Goal: Task Accomplishment & Management: Manage account settings

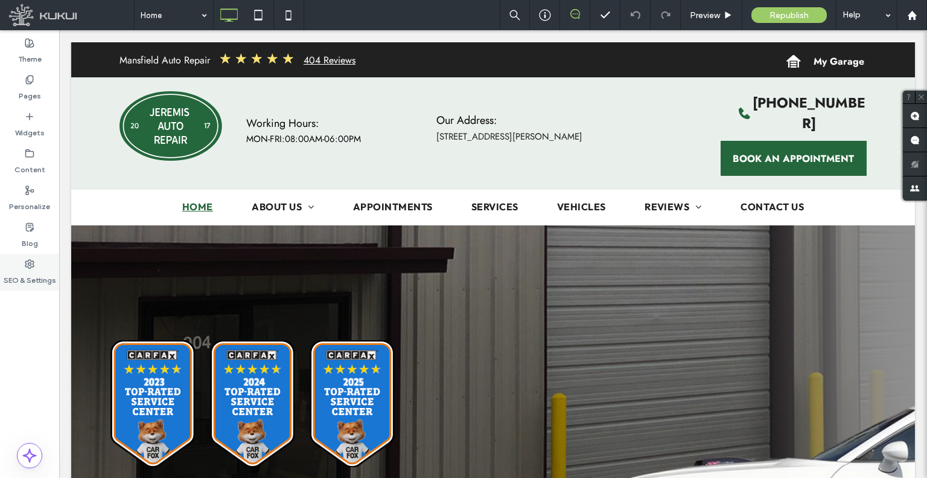
click at [8, 264] on div "SEO & Settings" at bounding box center [29, 272] width 59 height 37
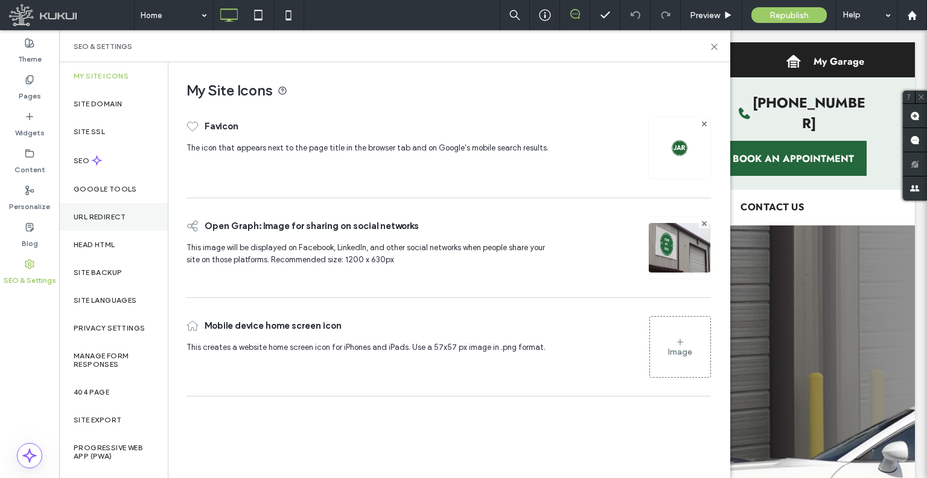
click at [111, 224] on div "URL Redirect" at bounding box center [113, 217] width 109 height 28
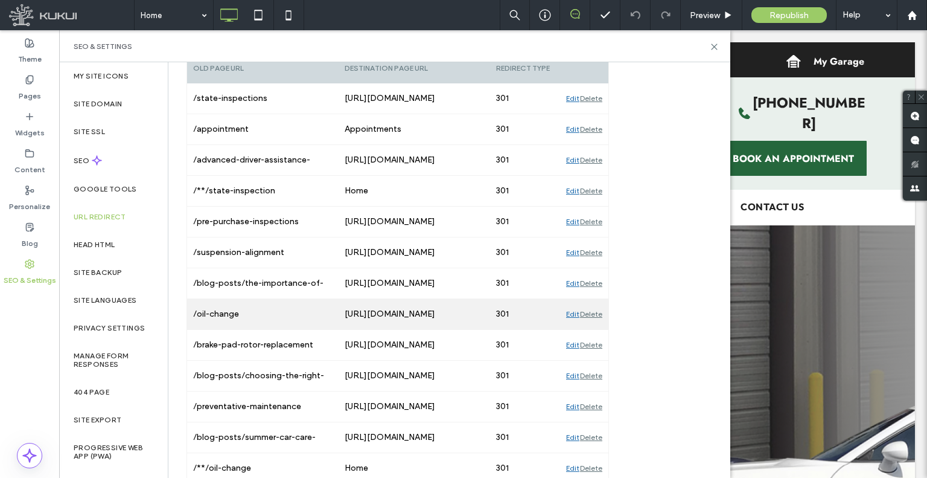
scroll to position [307, 0]
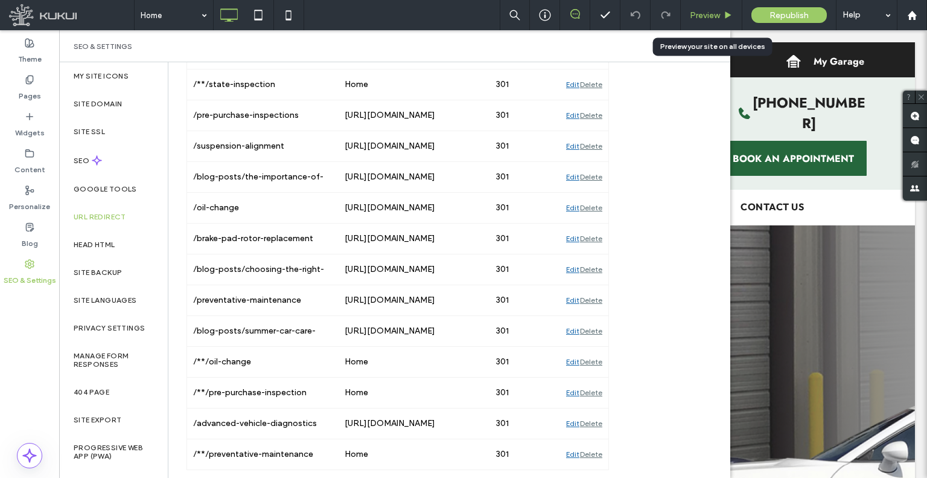
click at [692, 16] on span "Preview" at bounding box center [705, 15] width 30 height 10
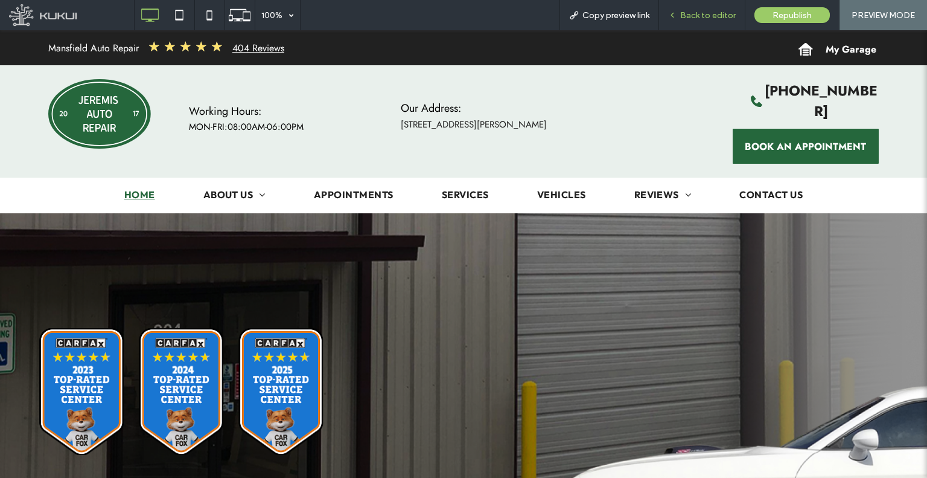
click at [693, 14] on span "Back to editor" at bounding box center [708, 15] width 56 height 10
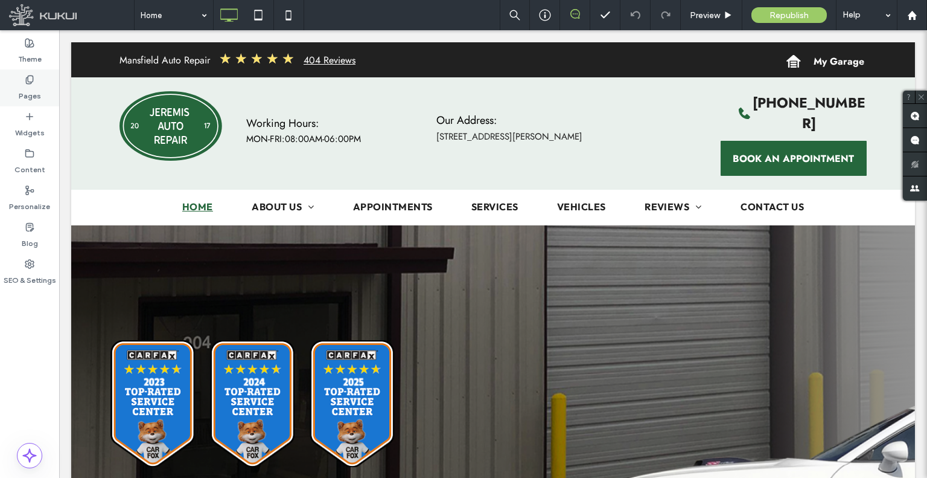
click at [30, 89] on label "Pages" at bounding box center [30, 93] width 22 height 17
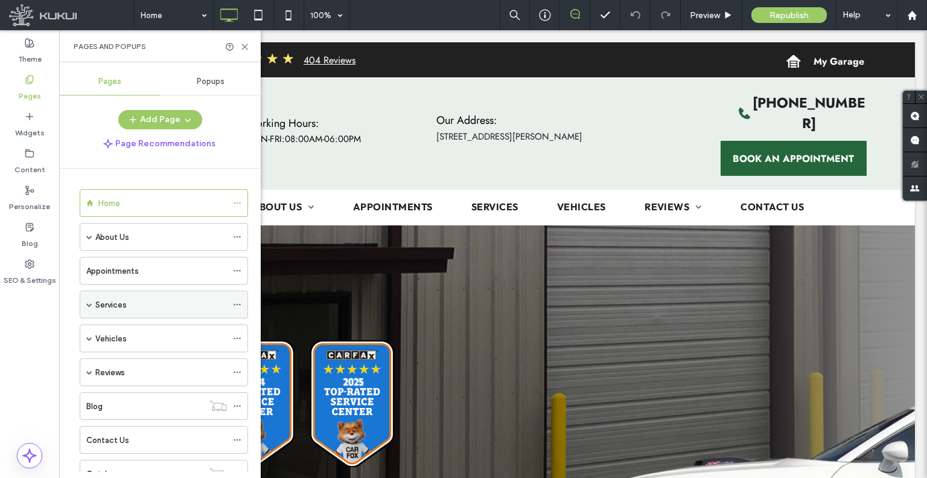
click at [90, 301] on span at bounding box center [89, 304] width 6 height 6
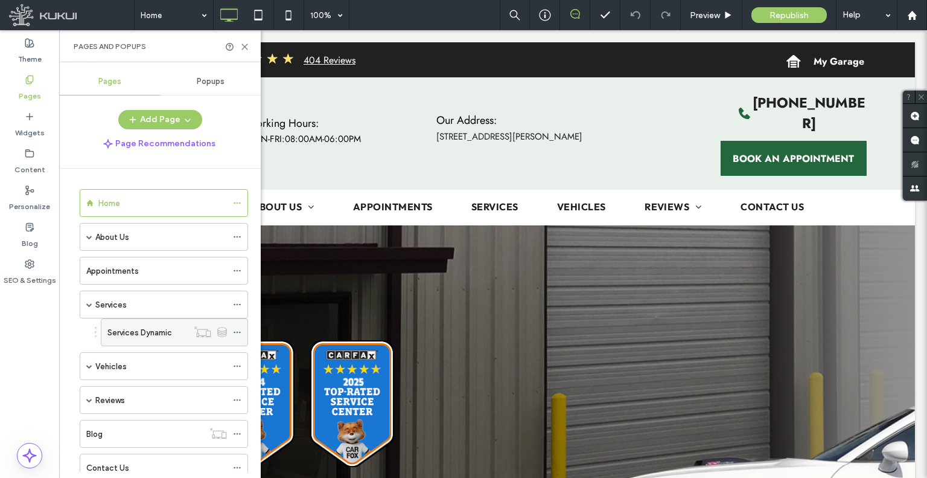
click at [130, 327] on label "Services Dynamic" at bounding box center [139, 332] width 65 height 21
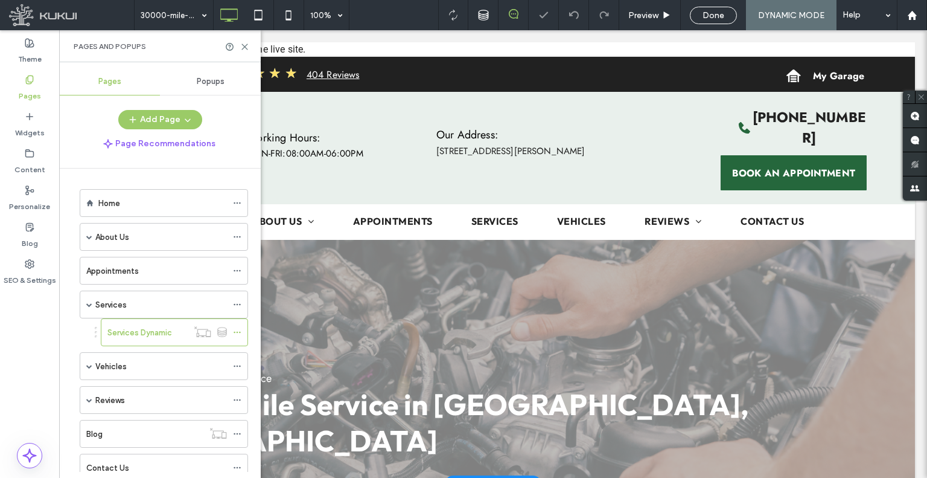
scroll to position [181, 0]
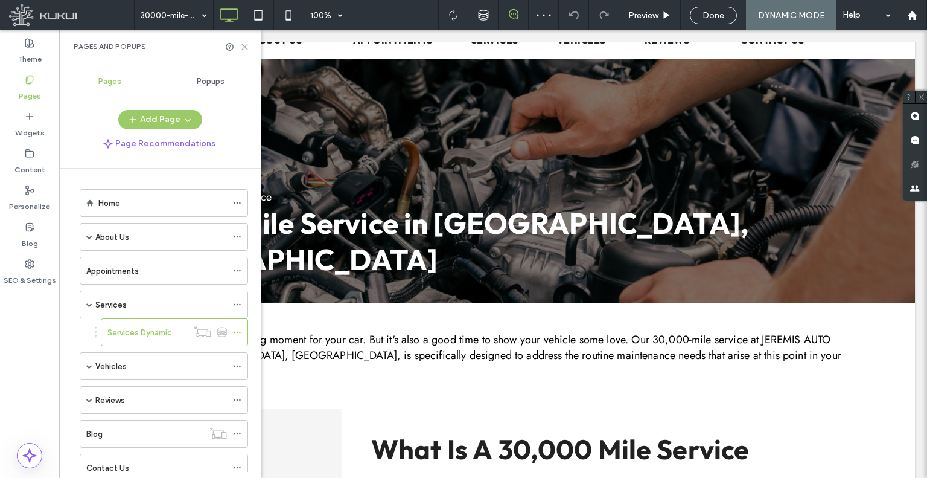
click at [246, 46] on icon at bounding box center [244, 46] width 9 height 9
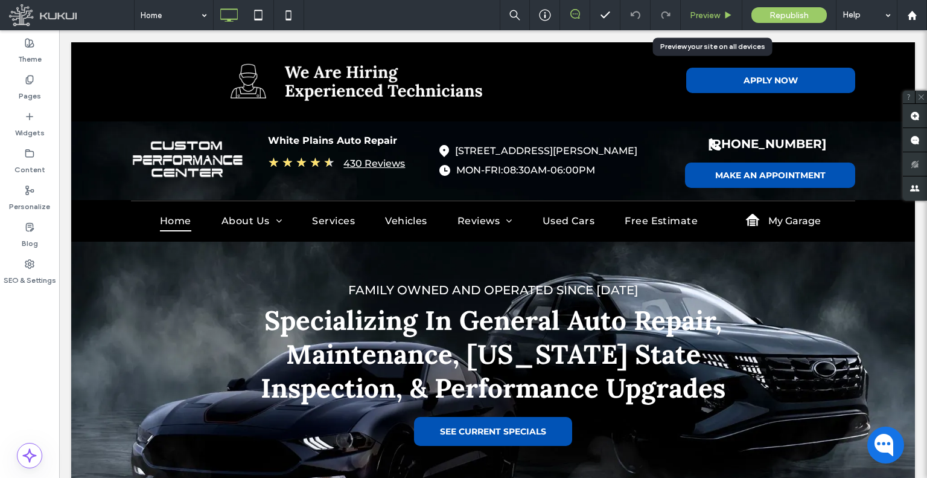
click at [685, 16] on div "Preview" at bounding box center [711, 15] width 61 height 10
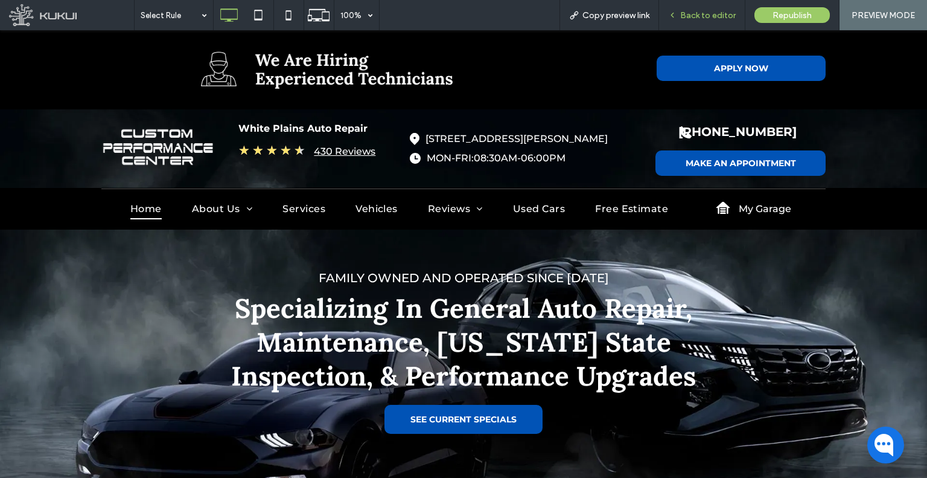
click at [677, 25] on div "Back to editor" at bounding box center [702, 15] width 86 height 30
click at [676, 16] on icon at bounding box center [672, 15] width 8 height 8
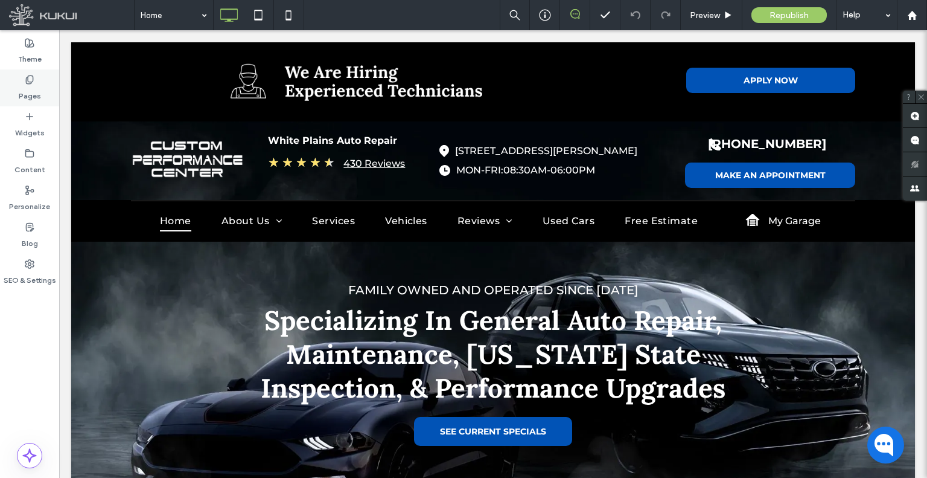
click at [39, 89] on label "Pages" at bounding box center [30, 93] width 22 height 17
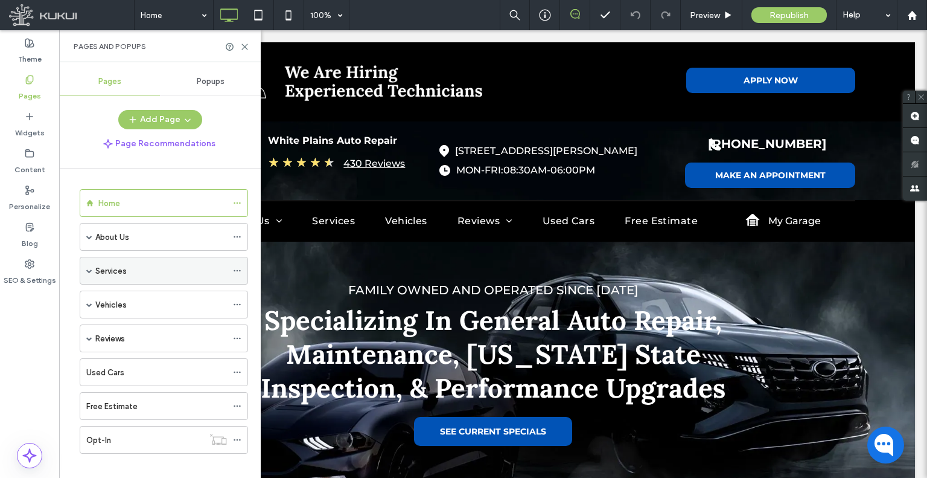
click at [89, 270] on span at bounding box center [89, 270] width 6 height 6
click at [725, 7] on div "Preview" at bounding box center [712, 15] width 62 height 30
click at [712, 18] on span "Preview" at bounding box center [705, 15] width 30 height 10
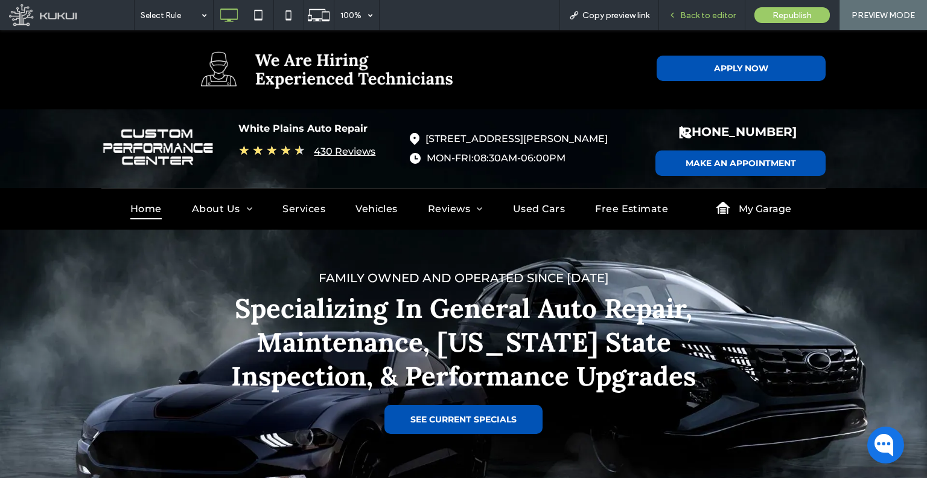
click at [683, 12] on span "Back to editor" at bounding box center [708, 15] width 56 height 10
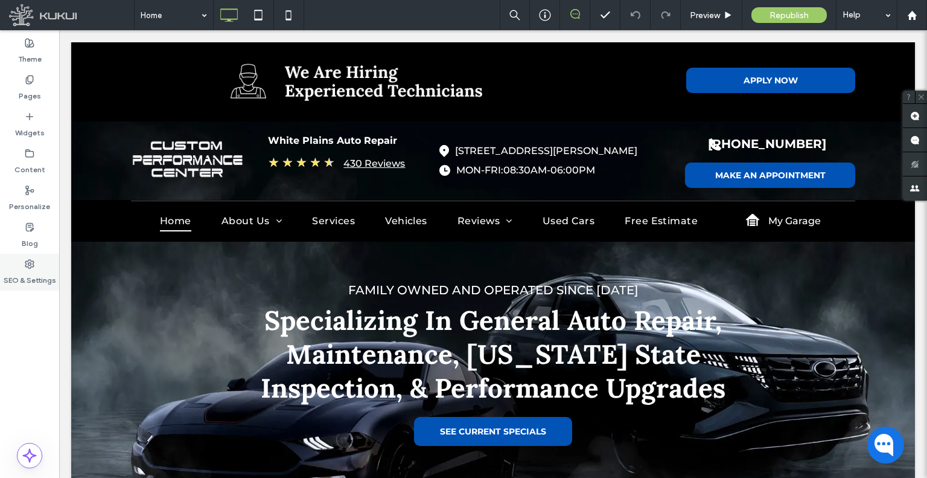
click at [27, 265] on icon at bounding box center [30, 264] width 10 height 10
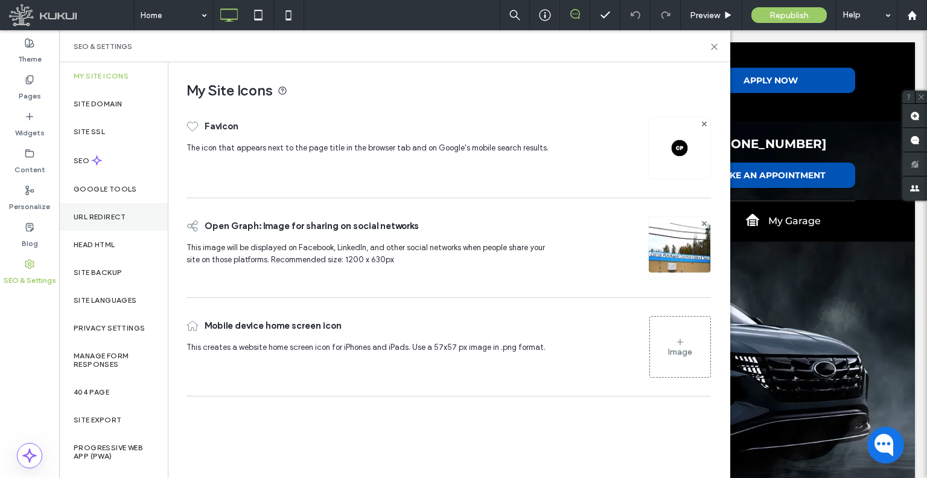
click at [104, 219] on label "URL Redirect" at bounding box center [100, 217] width 53 height 8
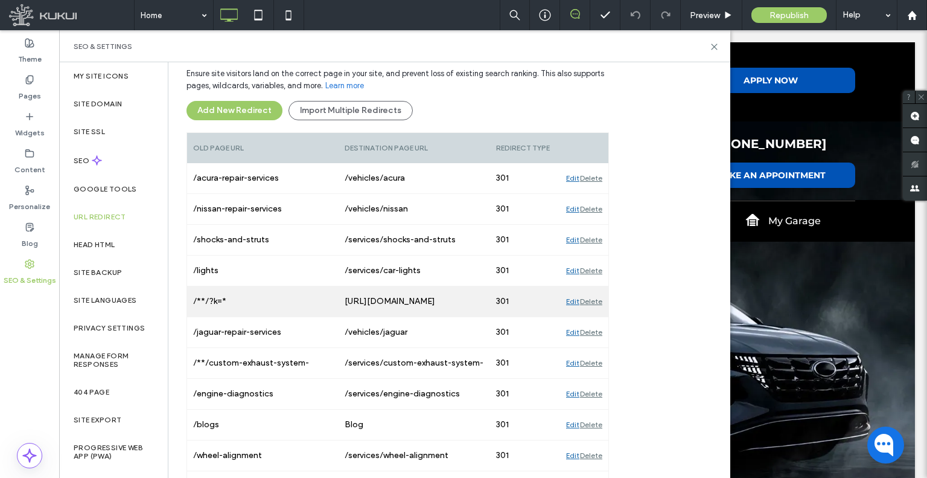
scroll to position [764, 0]
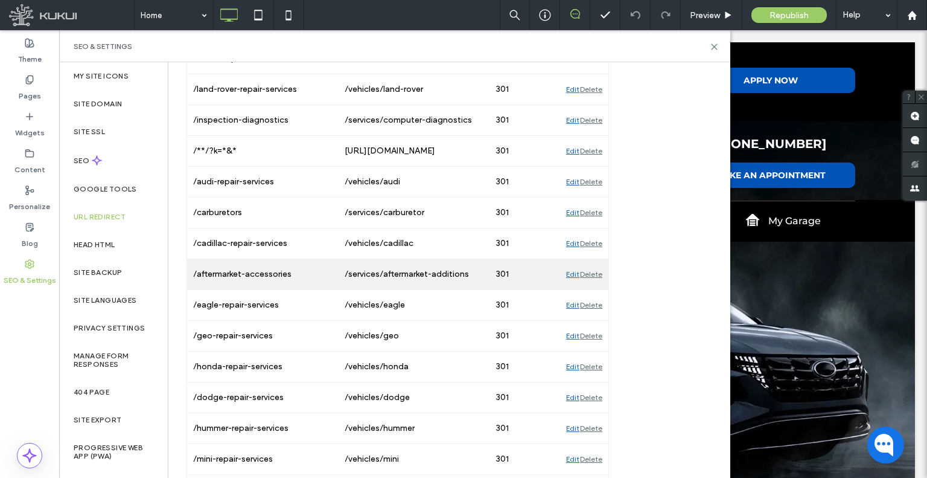
click at [271, 267] on div "/aftermarket-accessories" at bounding box center [263, 274] width 152 height 30
drag, startPoint x: 271, startPoint y: 267, endPoint x: 226, endPoint y: 274, distance: 44.6
click at [226, 274] on div "/aftermarket-accessories" at bounding box center [263, 274] width 152 height 30
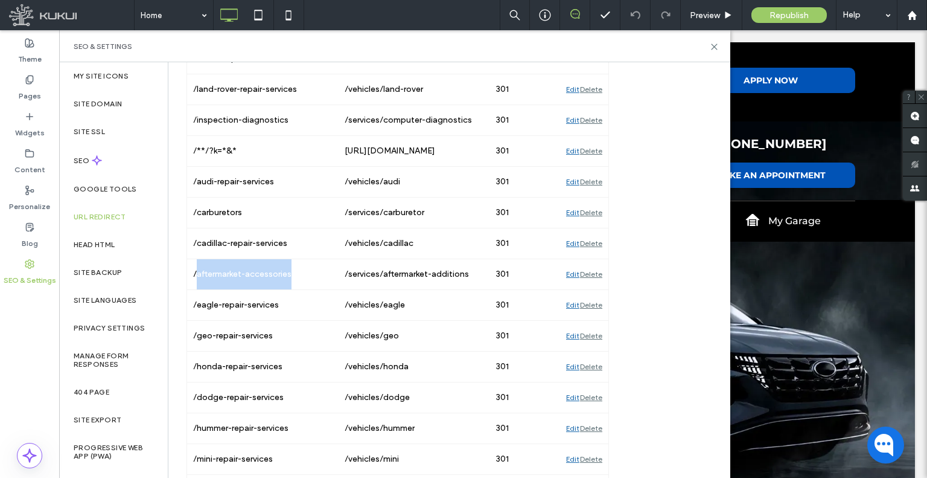
copy div "aftermarket-accessories"
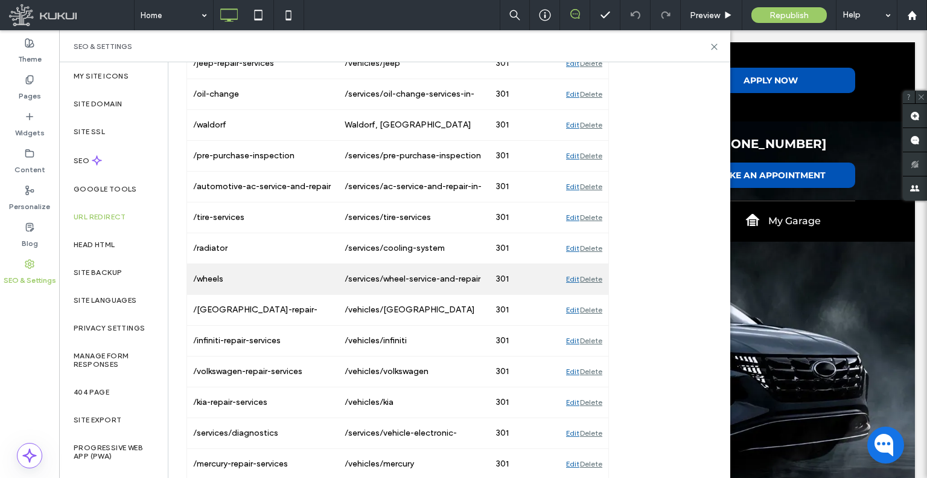
click at [205, 270] on div "/wheels" at bounding box center [263, 279] width 152 height 30
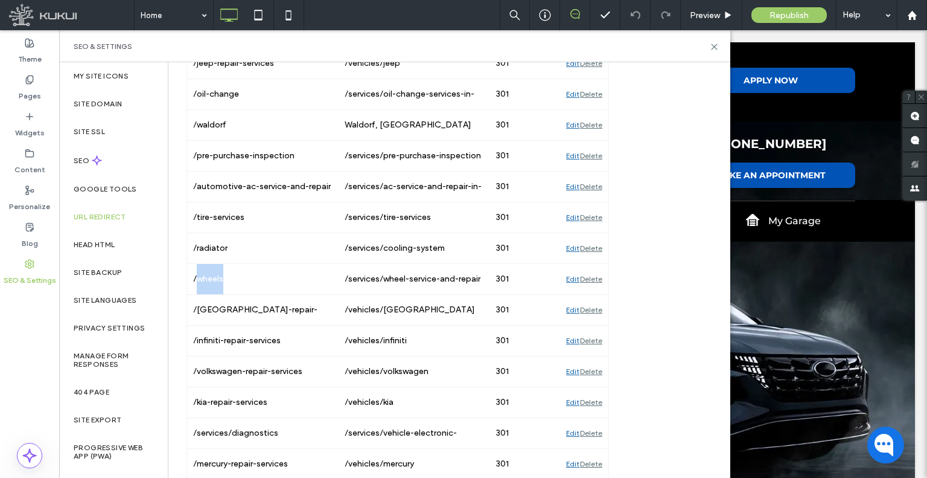
copy div "wheels"
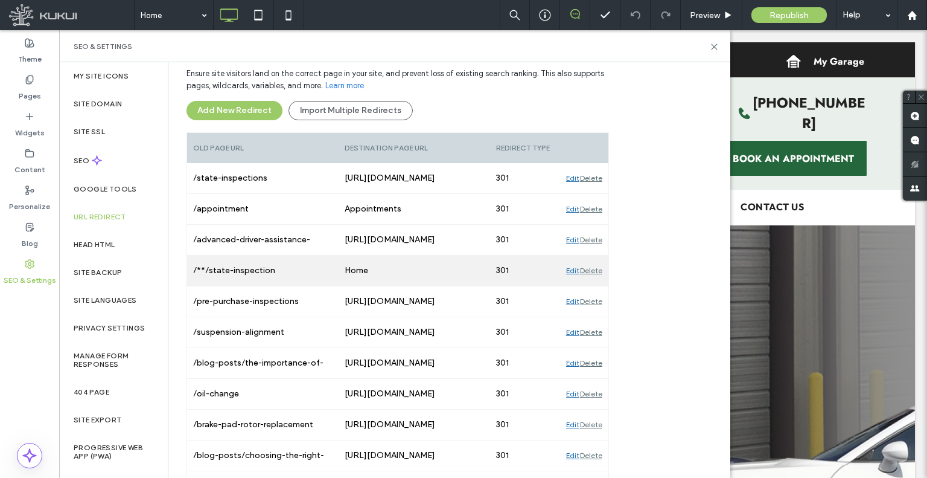
scroll to position [307, 0]
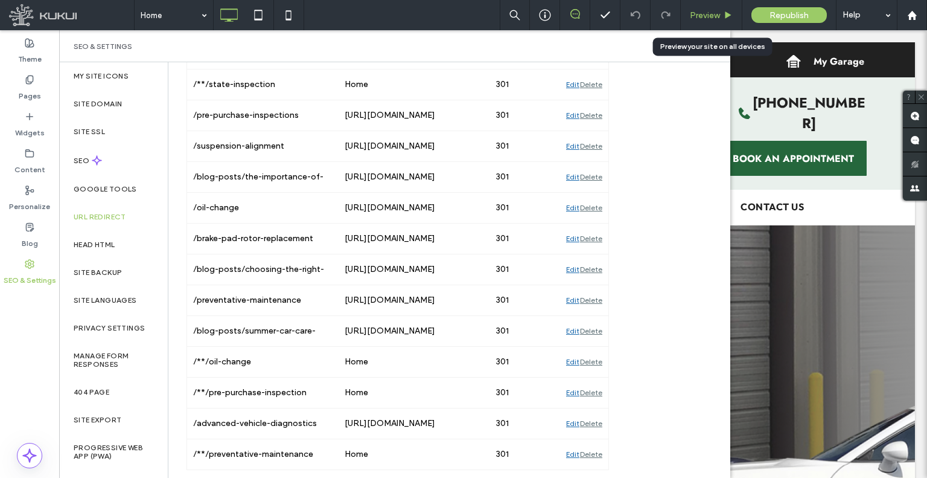
click at [723, 23] on div "Preview" at bounding box center [712, 15] width 62 height 30
click at [700, 24] on div "Preview" at bounding box center [712, 15] width 62 height 30
click at [688, 16] on div "Preview" at bounding box center [711, 15] width 61 height 10
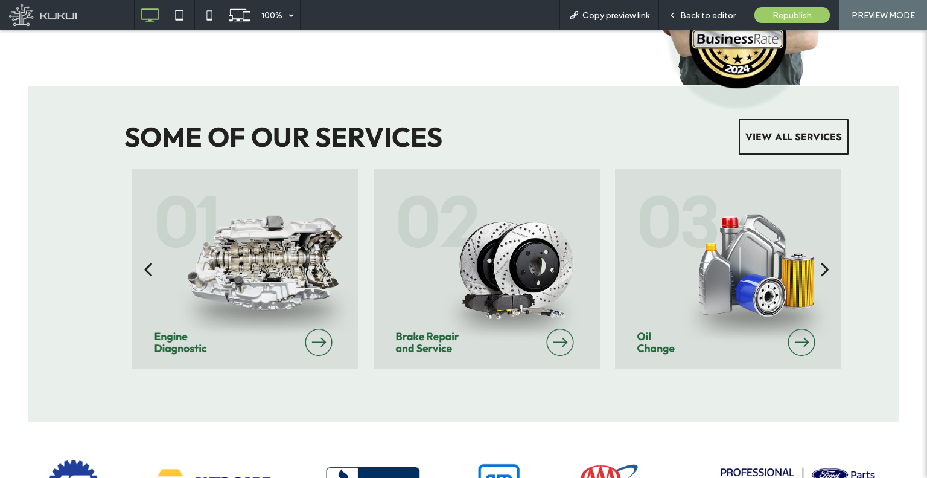
scroll to position [1328, 0]
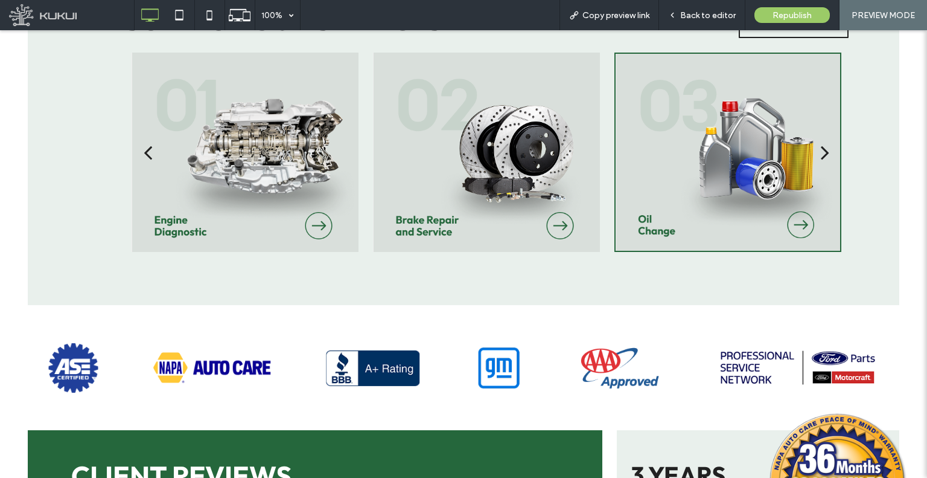
click at [746, 166] on div at bounding box center [728, 159] width 225 height 139
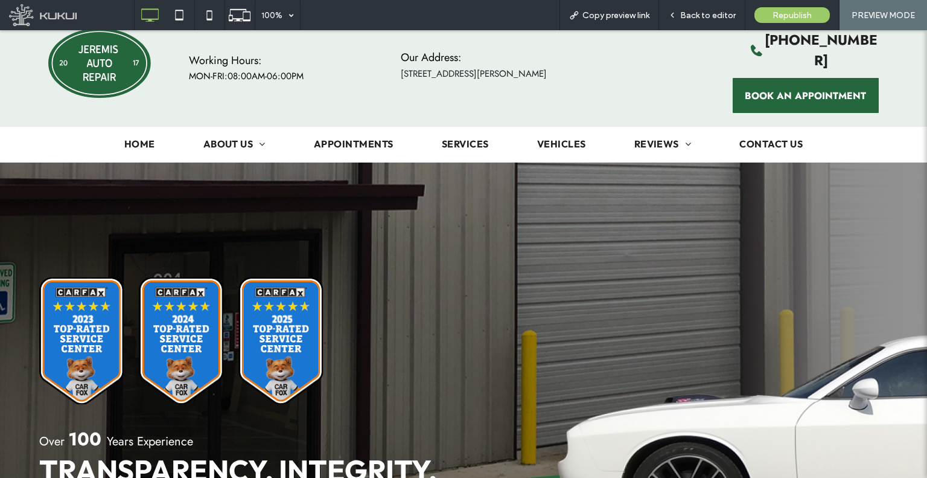
scroll to position [0, 0]
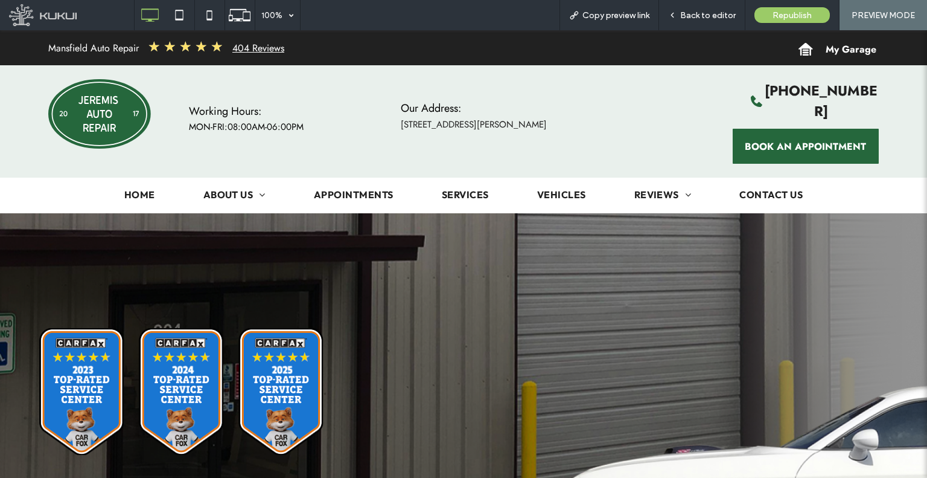
drag, startPoint x: 481, startPoint y: 182, endPoint x: 613, endPoint y: 45, distance: 190.0
click at [687, 21] on div "Back to editor" at bounding box center [702, 15] width 86 height 30
click at [674, 11] on icon at bounding box center [672, 15] width 8 height 8
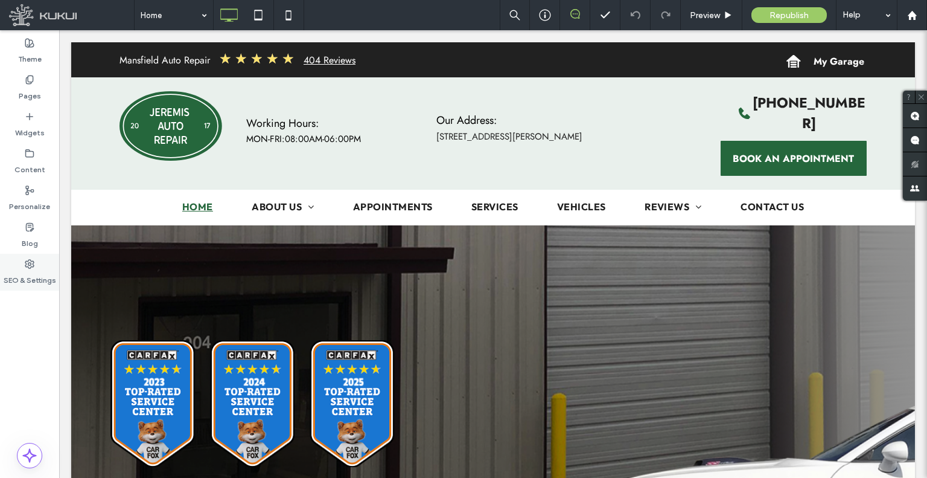
click at [39, 267] on div "SEO & Settings" at bounding box center [29, 272] width 59 height 37
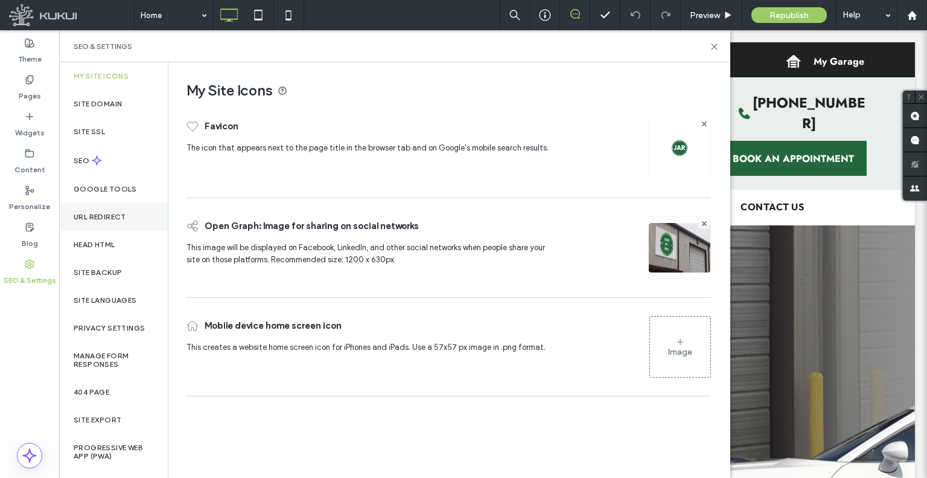
click at [111, 216] on label "URL Redirect" at bounding box center [100, 217] width 53 height 8
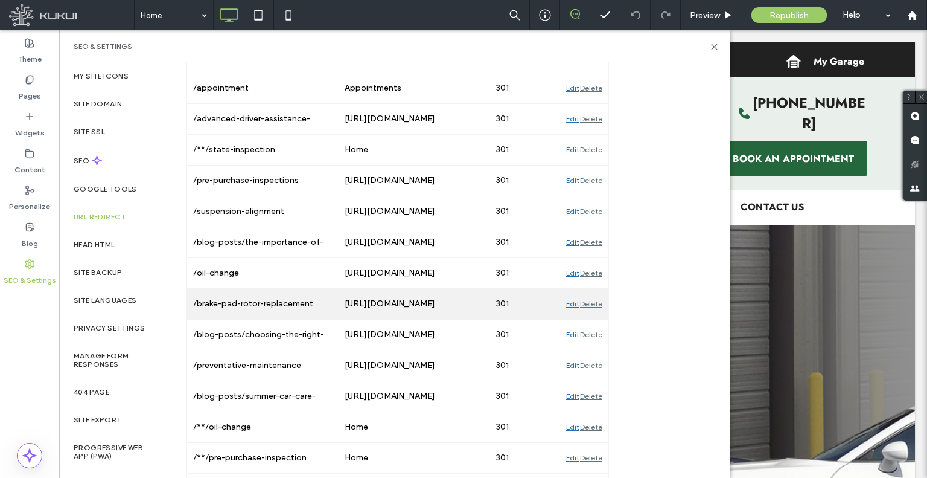
scroll to position [302, 0]
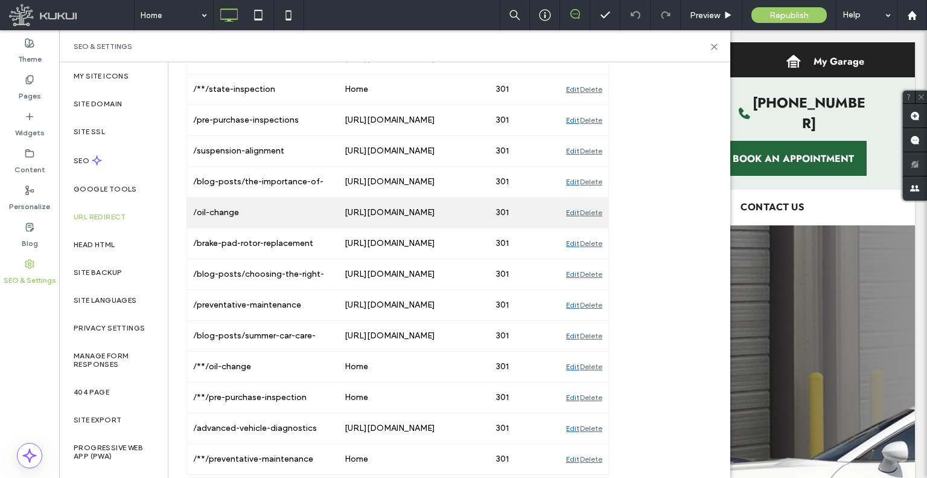
click at [572, 216] on div "Edit" at bounding box center [572, 212] width 13 height 30
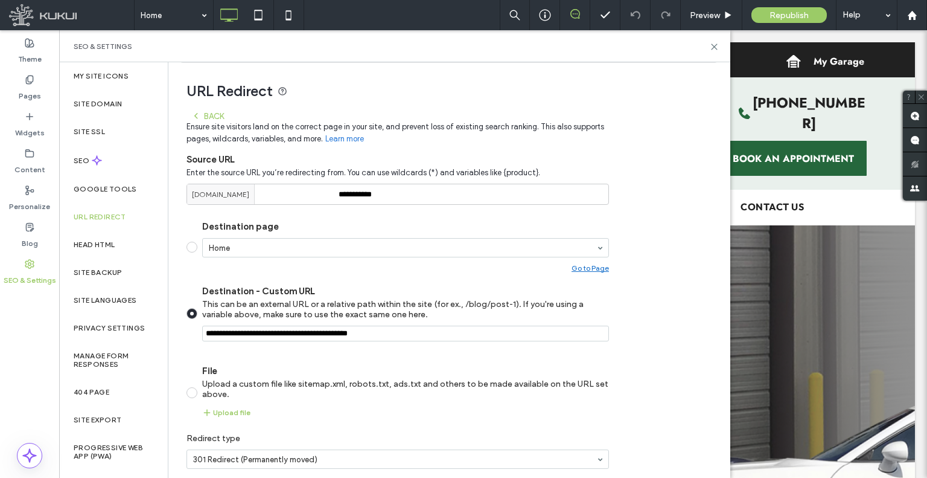
click at [195, 115] on use at bounding box center [196, 116] width 4 height 6
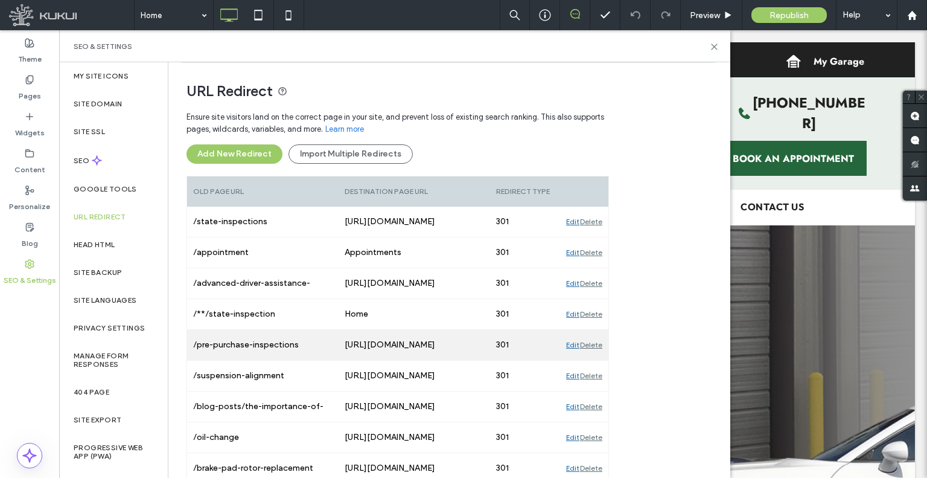
scroll to position [138, 0]
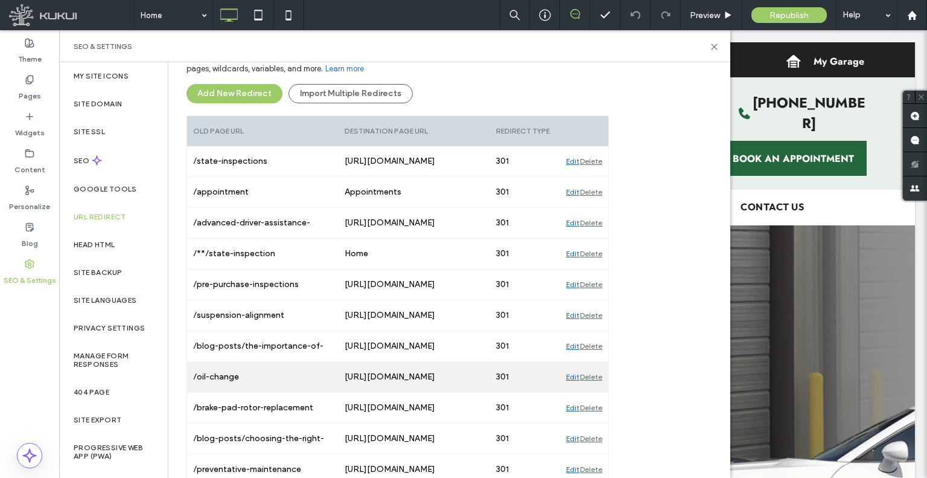
click at [280, 376] on div "/oil-change" at bounding box center [263, 377] width 152 height 30
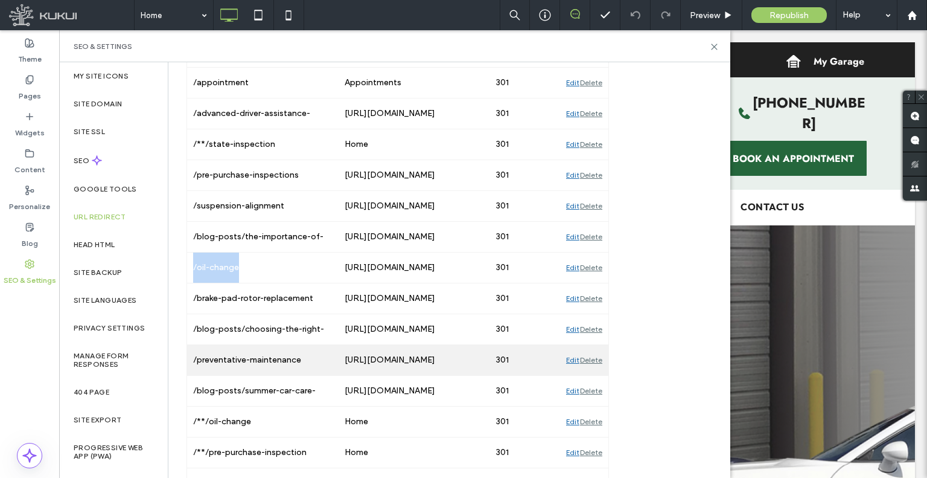
scroll to position [246, 0]
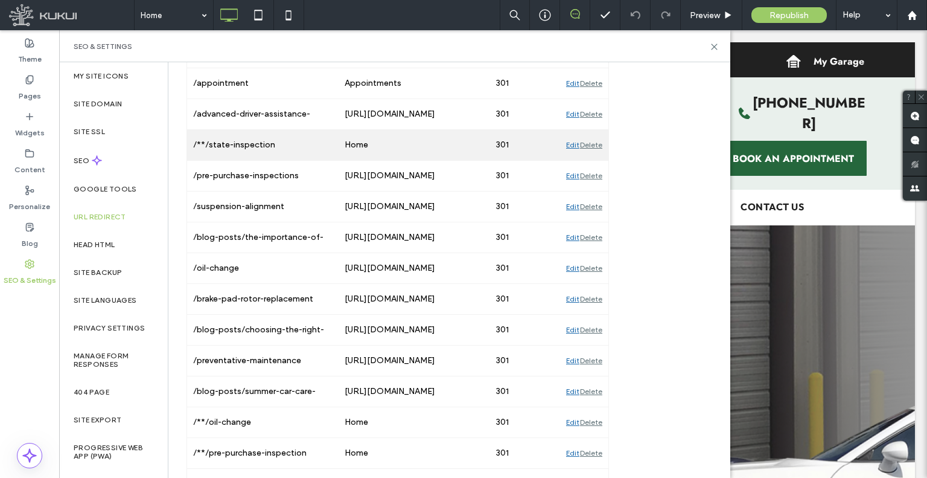
click at [287, 150] on div "/**/state-inspection" at bounding box center [263, 145] width 152 height 30
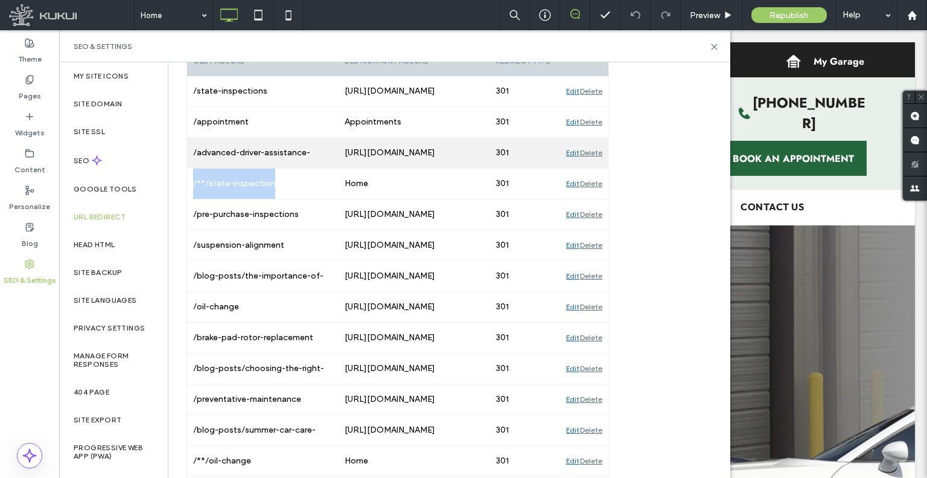
scroll to position [186, 0]
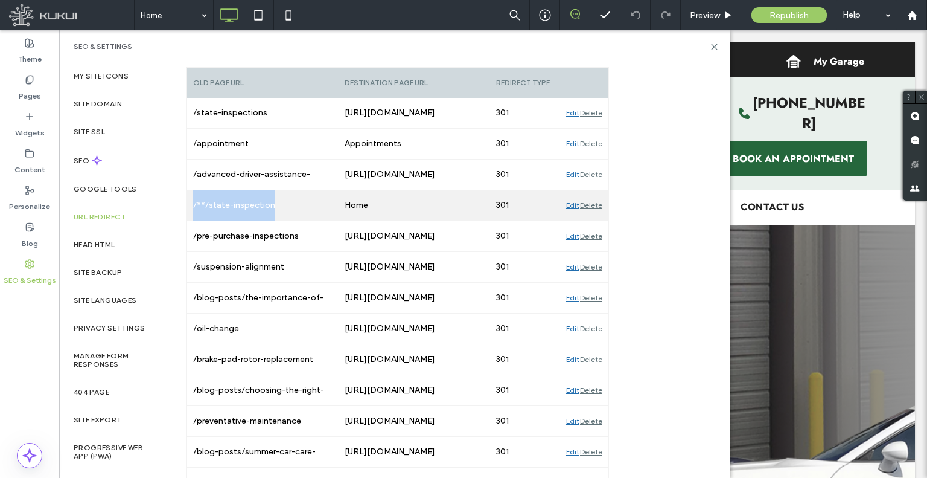
click at [571, 204] on div "Edit" at bounding box center [572, 205] width 13 height 30
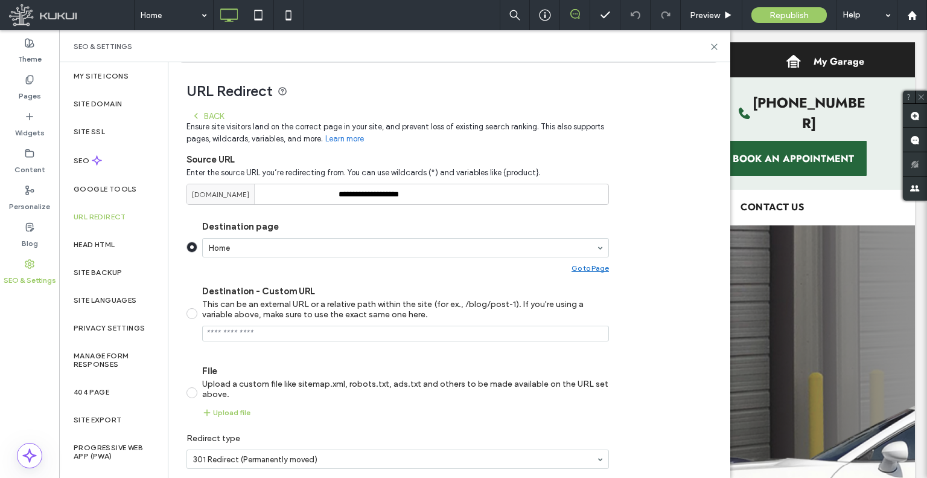
click at [266, 259] on section "Home" at bounding box center [405, 250] width 407 height 25
type input "*"
click at [312, 232] on div "Destination page Home Go to Page" at bounding box center [405, 246] width 407 height 51
click at [209, 120] on div "Back" at bounding box center [207, 116] width 33 height 10
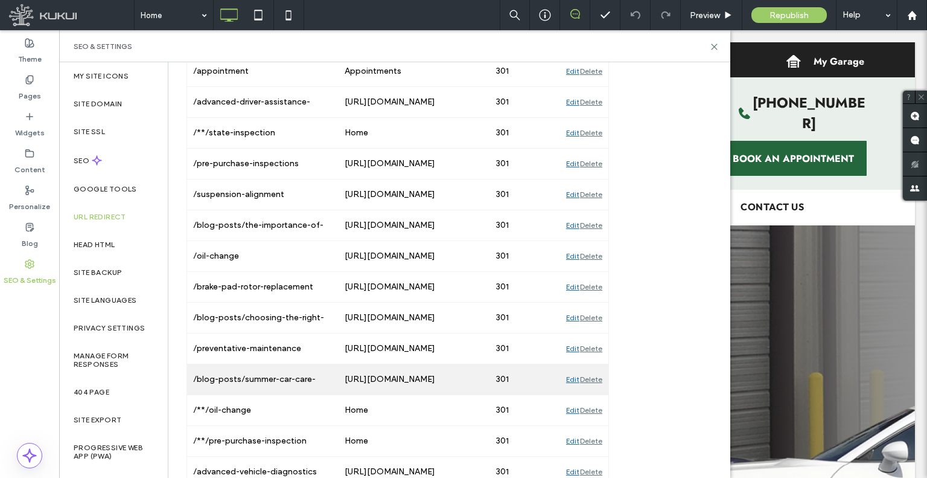
scroll to position [307, 0]
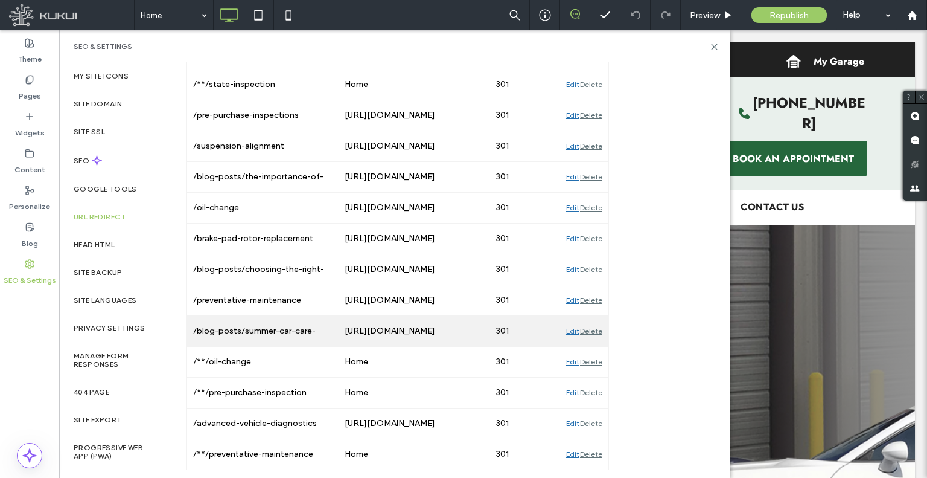
click at [435, 328] on div "https://www.jeremisauto.com/breakdowns-suck-luckily-we-can-help-luckily-we-can-…" at bounding box center [415, 331] width 152 height 30
click at [471, 327] on div "https://www.jeremisauto.com/breakdowns-suck-luckily-we-can-help-luckily-we-can-…" at bounding box center [415, 331] width 152 height 30
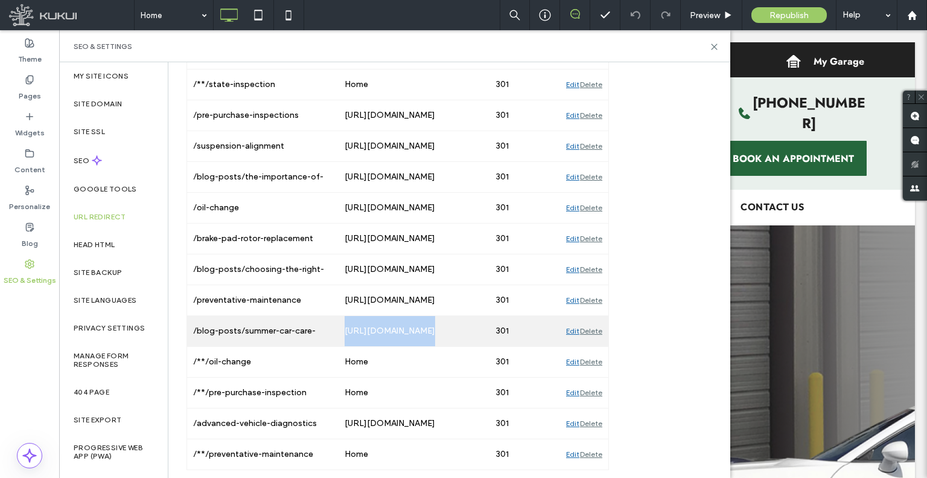
click at [568, 330] on div "Edit" at bounding box center [572, 331] width 13 height 30
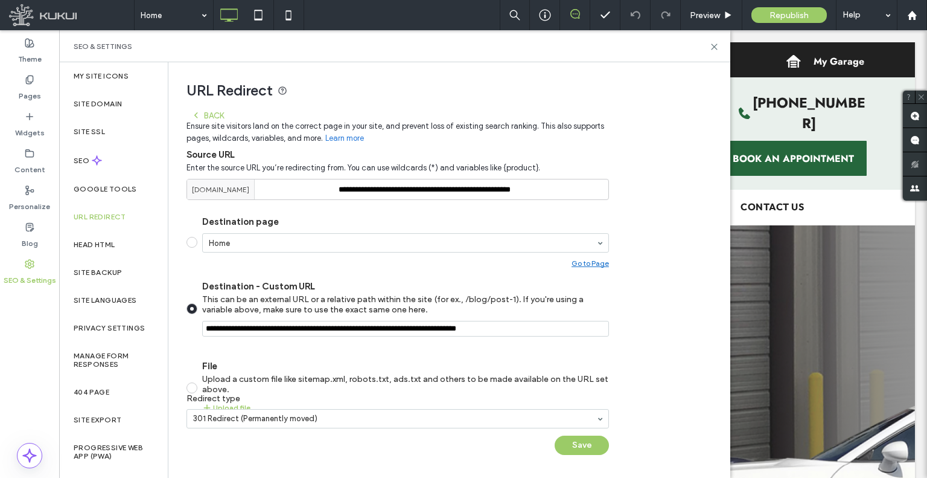
scroll to position [77, 0]
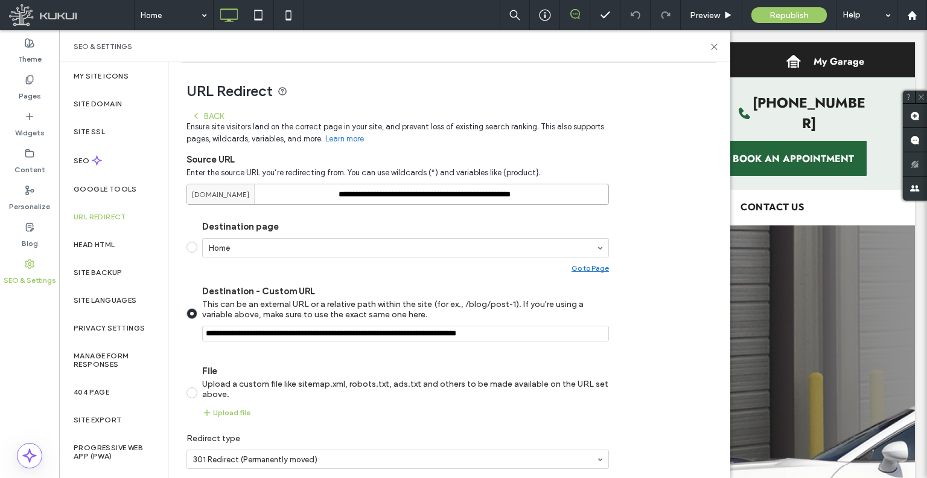
click at [449, 195] on input "**********" at bounding box center [398, 194] width 423 height 21
click at [191, 118] on icon at bounding box center [196, 116] width 10 height 10
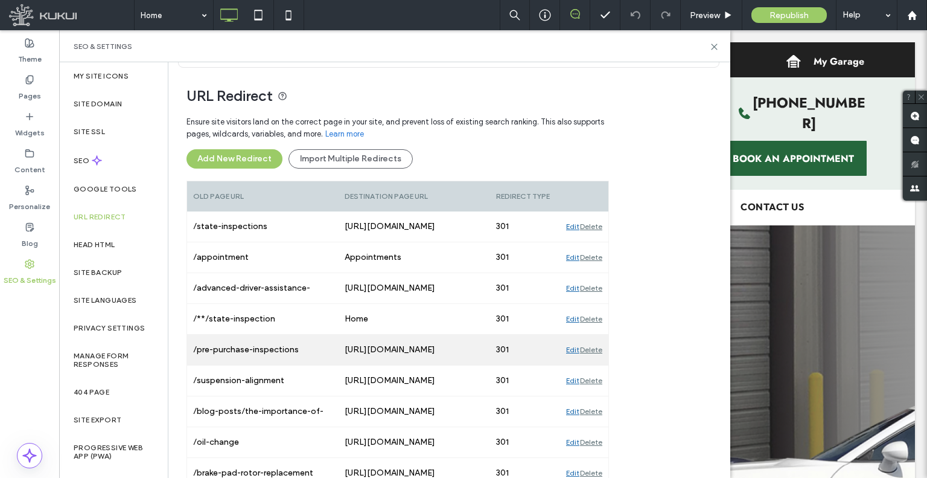
scroll to position [138, 0]
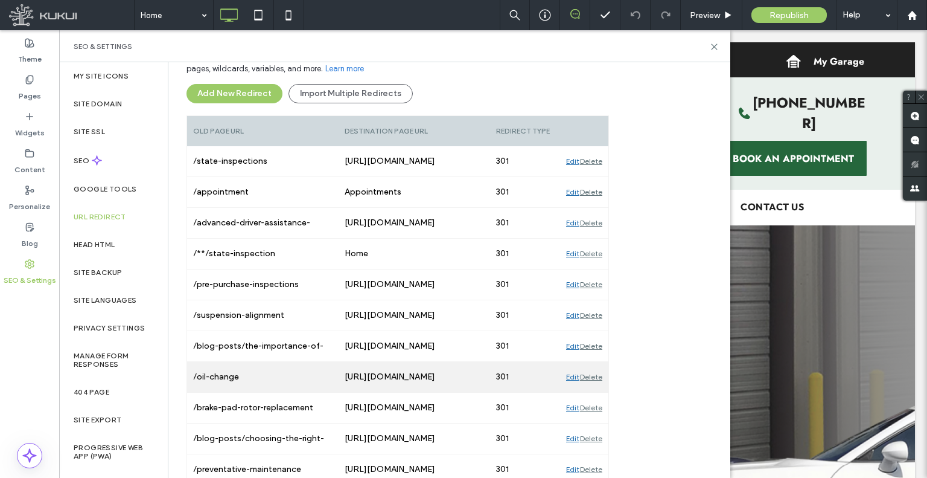
click at [565, 374] on div "Edit Delete" at bounding box center [584, 377] width 48 height 30
click at [569, 379] on div "Edit" at bounding box center [572, 377] width 13 height 30
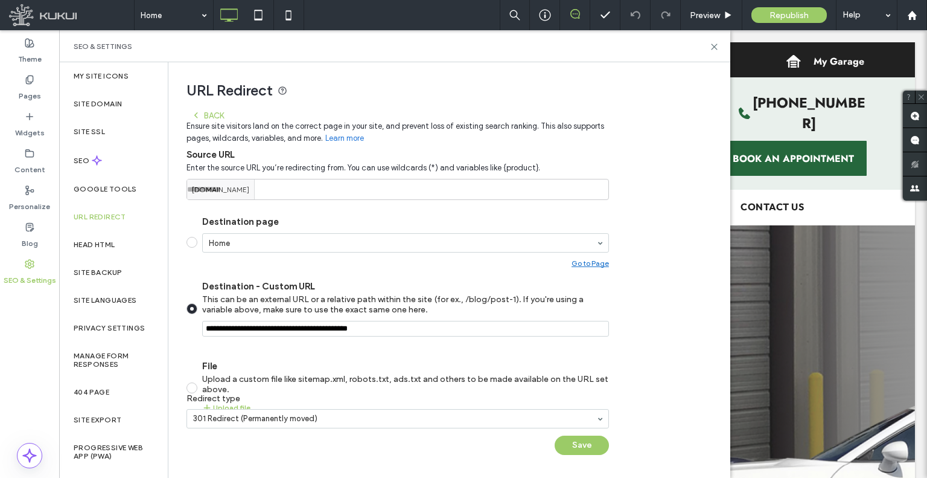
scroll to position [77, 0]
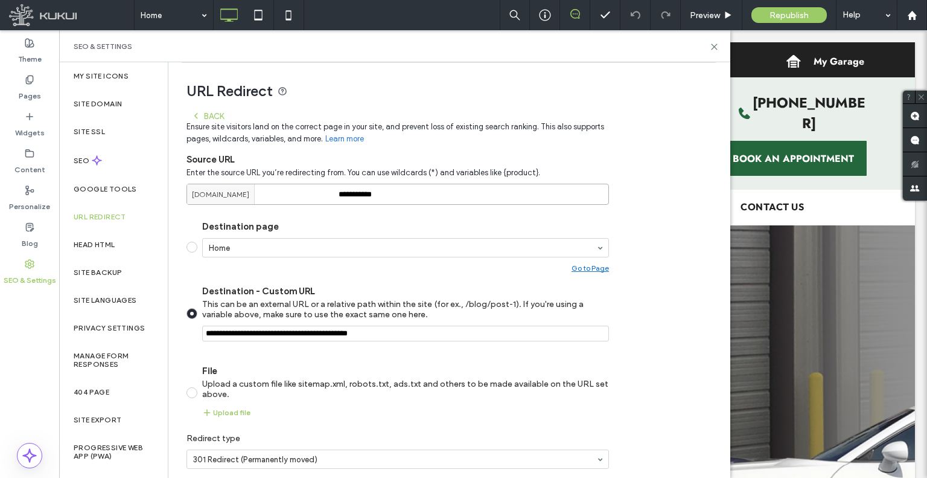
click at [437, 197] on input "**********" at bounding box center [398, 194] width 423 height 21
click at [370, 325] on div at bounding box center [405, 333] width 407 height 16
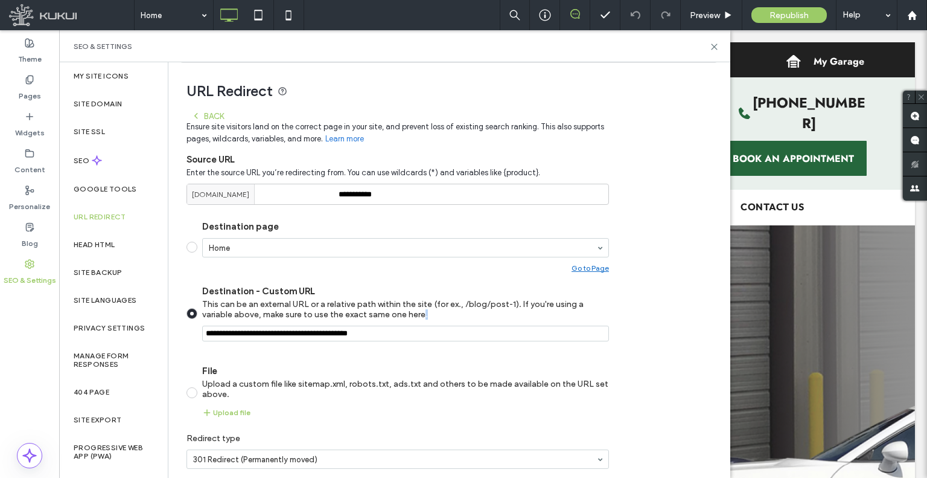
click at [369, 333] on input "Destination - Custom URL This can be an external URL or a relative path within …" at bounding box center [405, 333] width 407 height 16
click at [208, 118] on div "Back" at bounding box center [207, 116] width 33 height 10
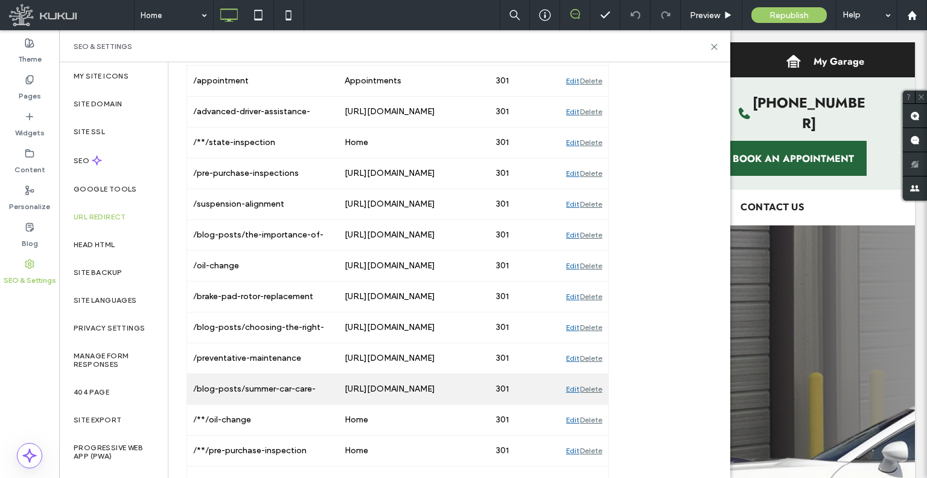
scroll to position [307, 0]
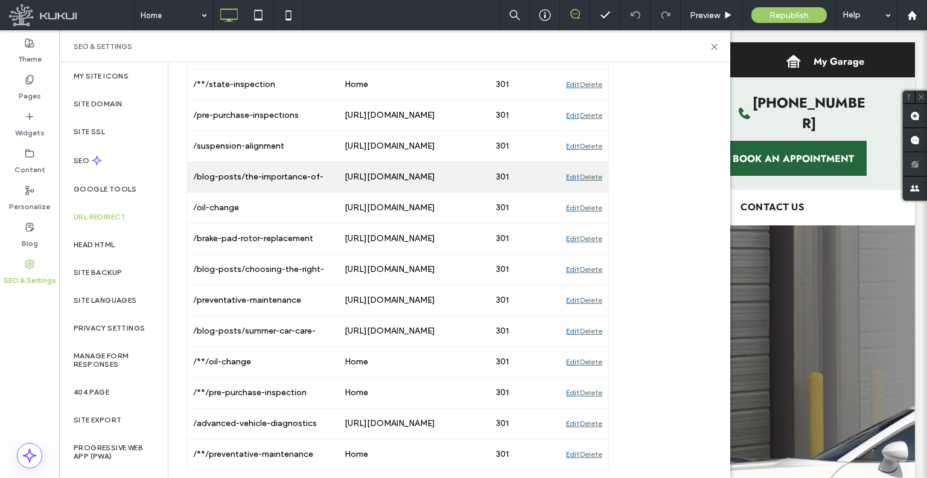
click at [566, 360] on div "Edit" at bounding box center [572, 362] width 13 height 30
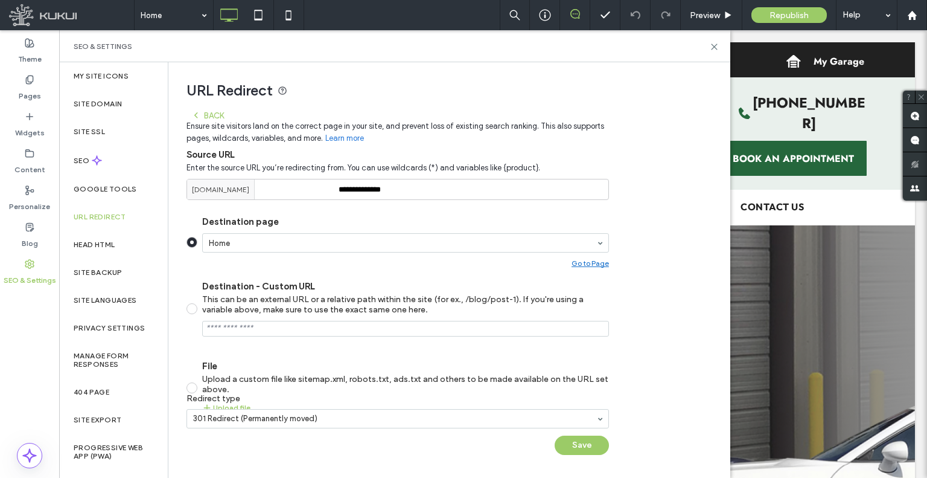
scroll to position [77, 0]
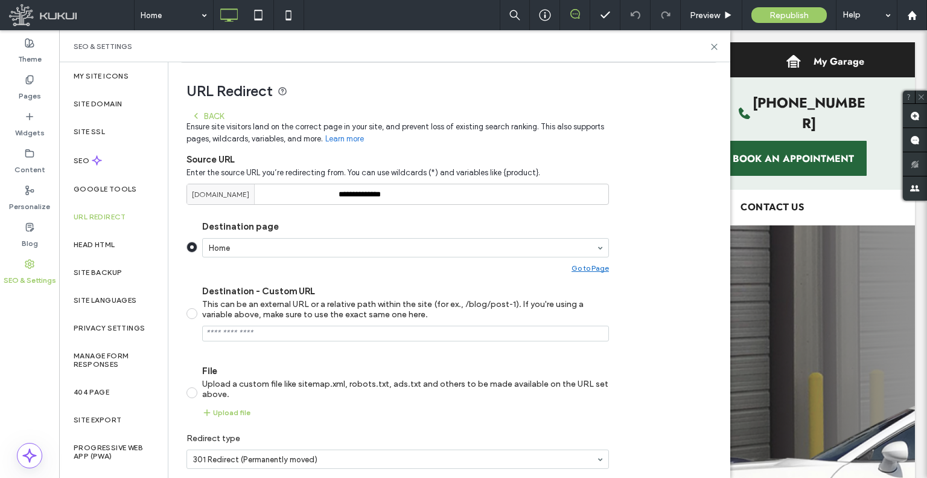
click at [373, 339] on input "Destination - Custom URL This can be an external URL or a relative path within …" at bounding box center [405, 333] width 407 height 16
paste input "**********"
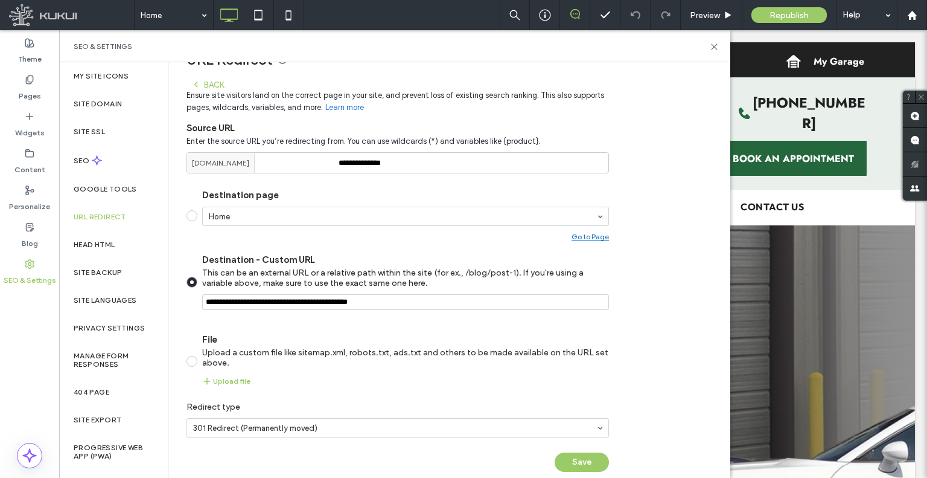
scroll to position [125, 0]
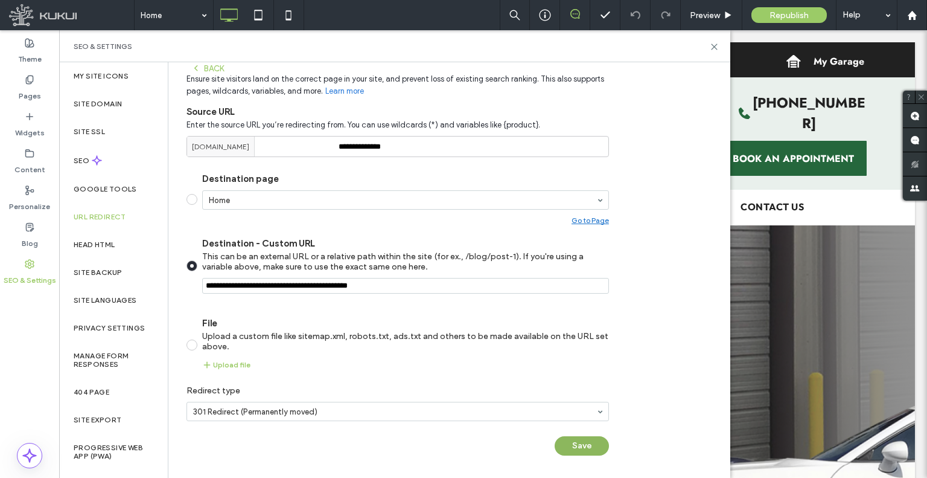
type input "**********"
click at [579, 440] on button "Save" at bounding box center [582, 445] width 54 height 19
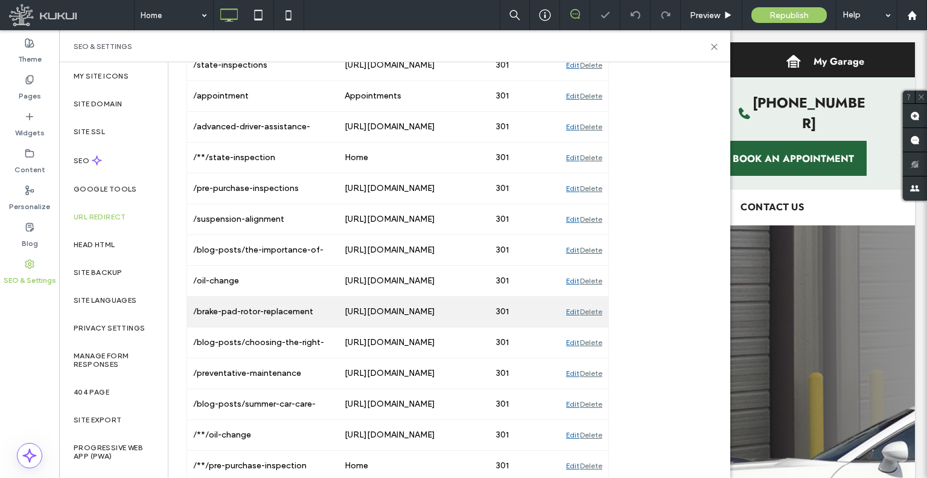
scroll to position [307, 0]
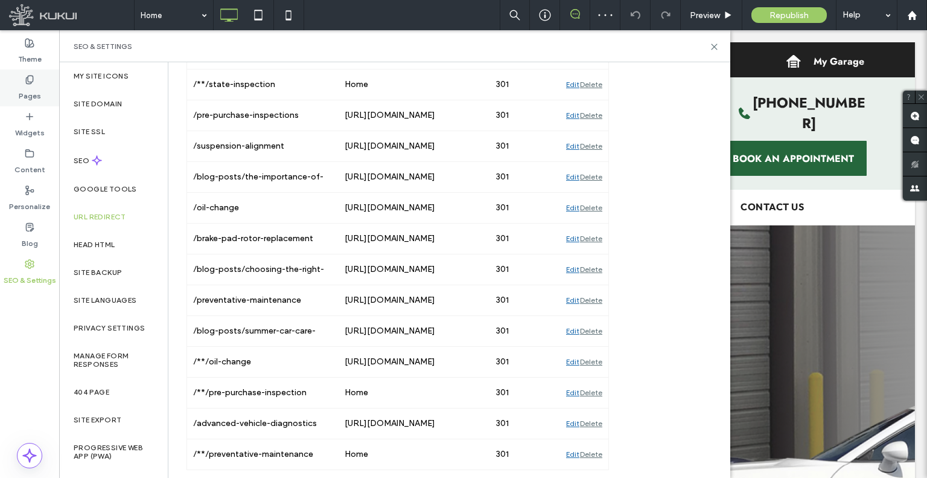
click at [39, 97] on label "Pages" at bounding box center [30, 93] width 22 height 17
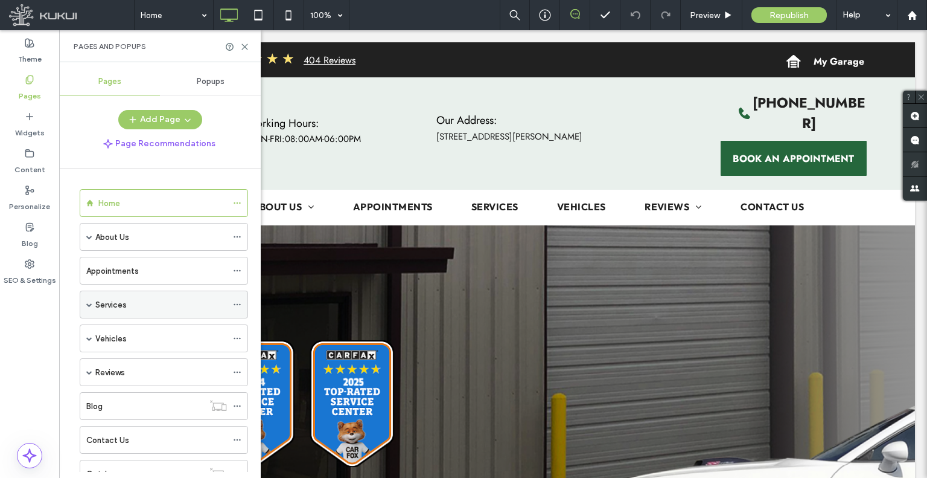
click at [92, 299] on div "Services" at bounding box center [164, 304] width 168 height 28
click at [85, 299] on div "Services" at bounding box center [164, 304] width 168 height 28
click at [92, 303] on span at bounding box center [89, 304] width 6 height 6
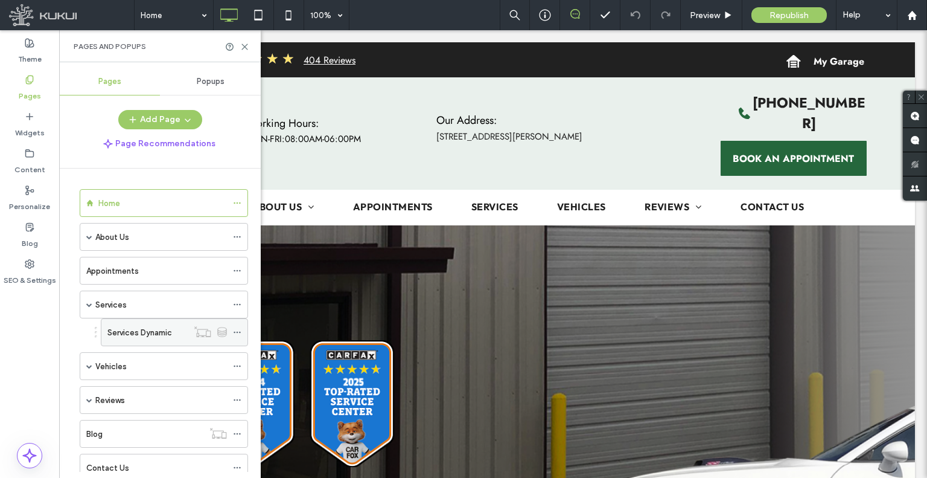
click at [141, 328] on label "Services Dynamic" at bounding box center [139, 332] width 65 height 21
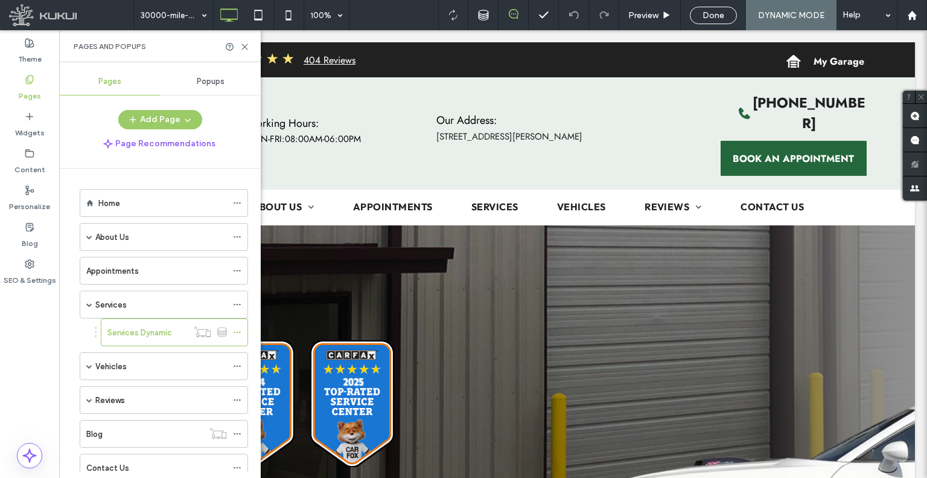
click at [249, 45] on div at bounding box center [463, 239] width 927 height 478
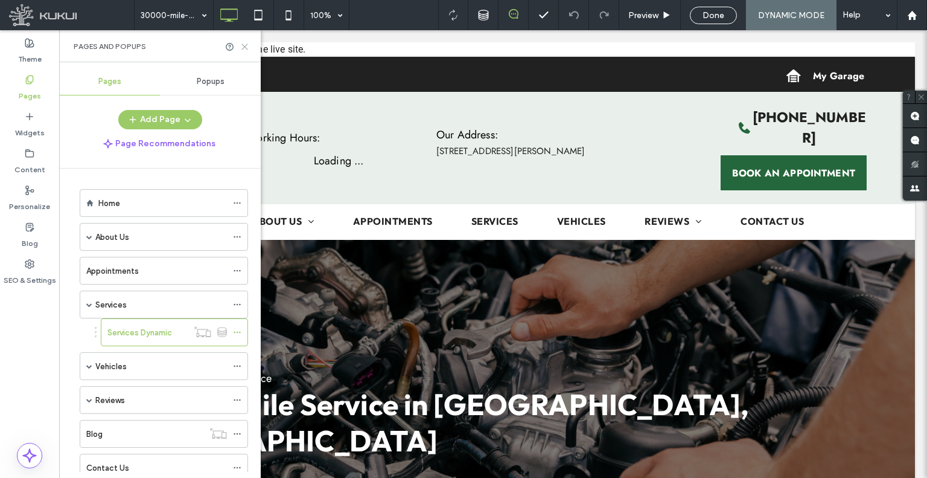
click at [247, 45] on icon at bounding box center [244, 46] width 9 height 9
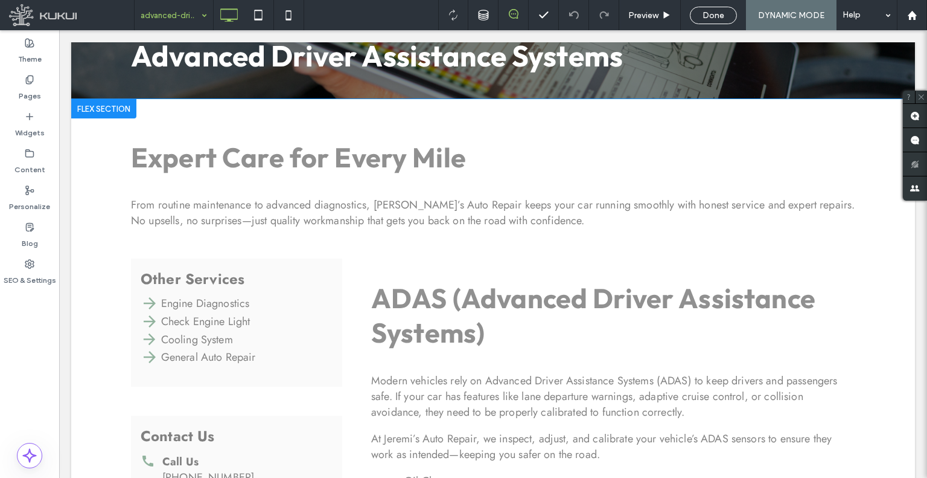
scroll to position [242, 0]
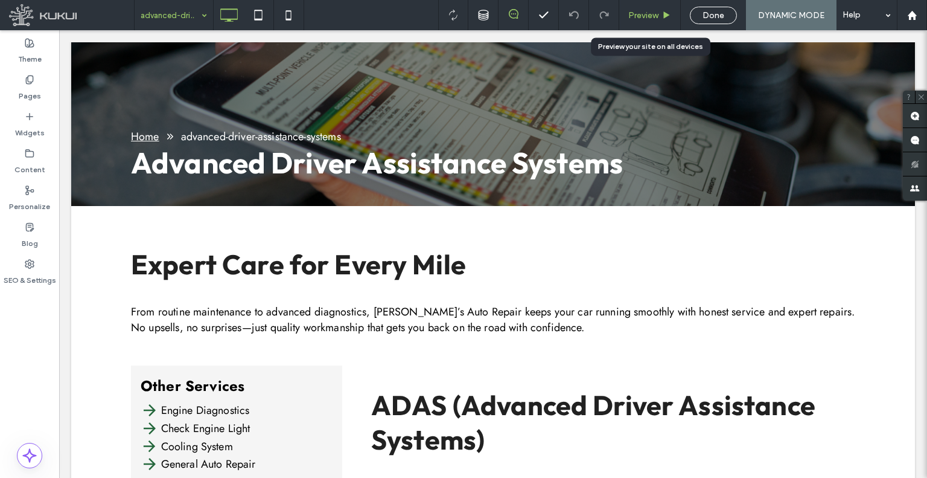
click at [630, 4] on div "Preview" at bounding box center [651, 15] width 62 height 30
click at [632, 19] on span "Preview" at bounding box center [644, 15] width 30 height 10
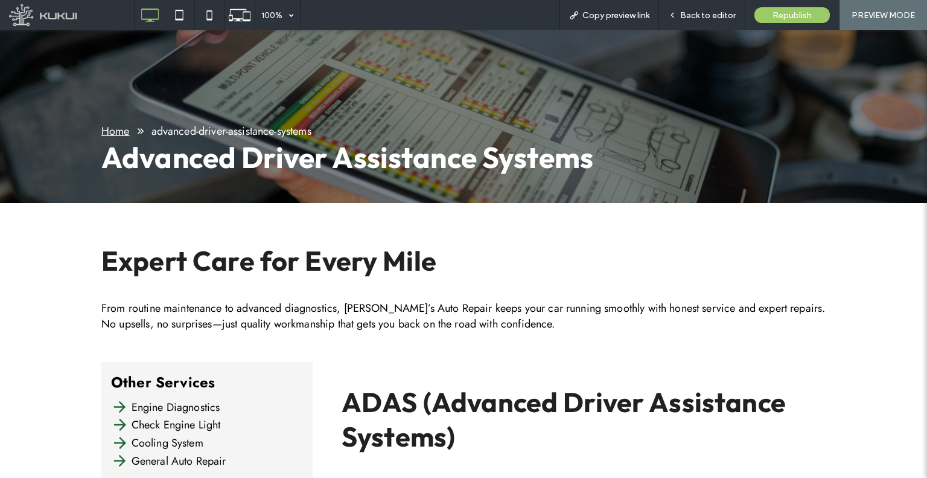
scroll to position [237, 0]
drag, startPoint x: 443, startPoint y: 220, endPoint x: 103, endPoint y: 232, distance: 340.1
click at [101, 235] on div "Expert Care for Every Mile From routine maintenance to advanced diagnostics, Je…" at bounding box center [463, 283] width 725 height 122
click at [103, 244] on h2 "Expert Care for Every Mile" at bounding box center [463, 261] width 725 height 34
drag, startPoint x: 103, startPoint y: 231, endPoint x: 341, endPoint y: 237, distance: 238.0
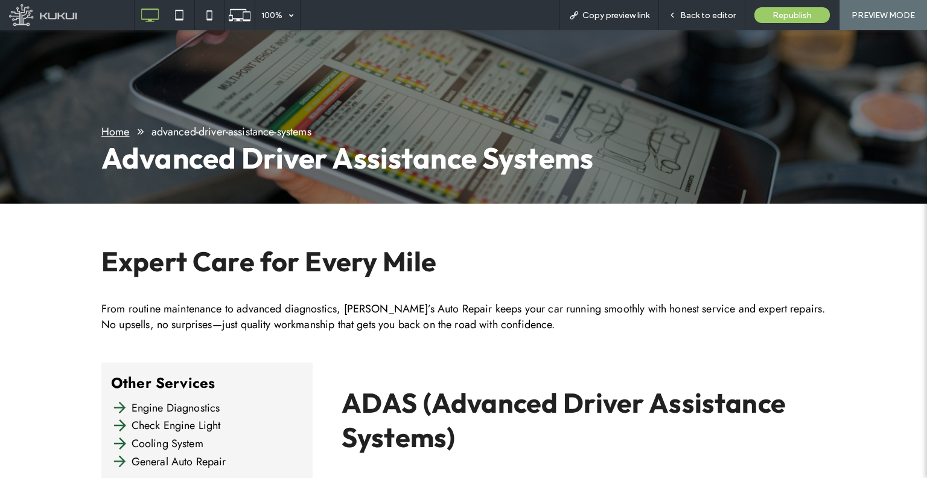
click at [341, 244] on h2 "Expert Care for Every Mile" at bounding box center [463, 261] width 725 height 34
